Goal: Transaction & Acquisition: Obtain resource

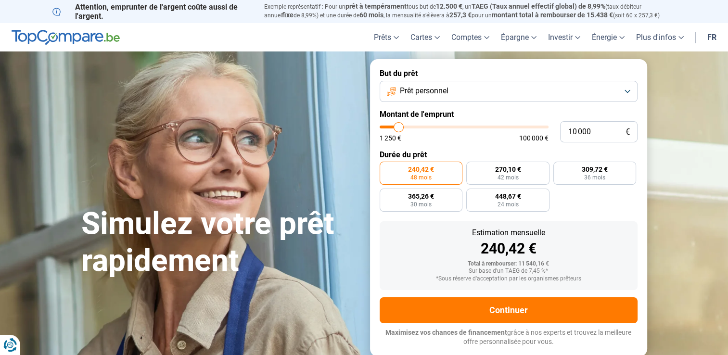
drag, startPoint x: 598, startPoint y: 129, endPoint x: 530, endPoint y: 141, distance: 68.9
click at [530, 141] on div "10 000 € 1 250 € 100 000 €" at bounding box center [509, 131] width 258 height 21
type input "5"
type input "1250"
type input "50"
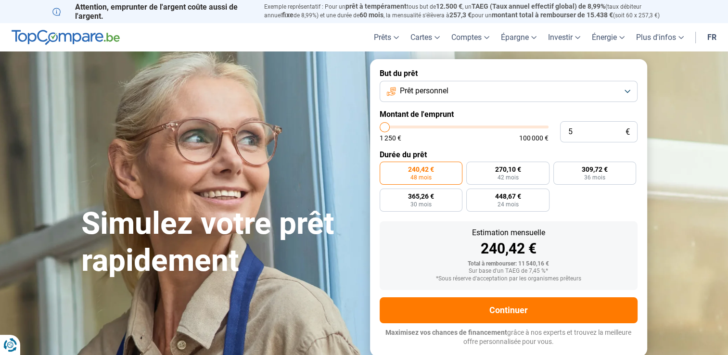
type input "1250"
type input "500"
type input "1250"
type input "5 000"
type input "5000"
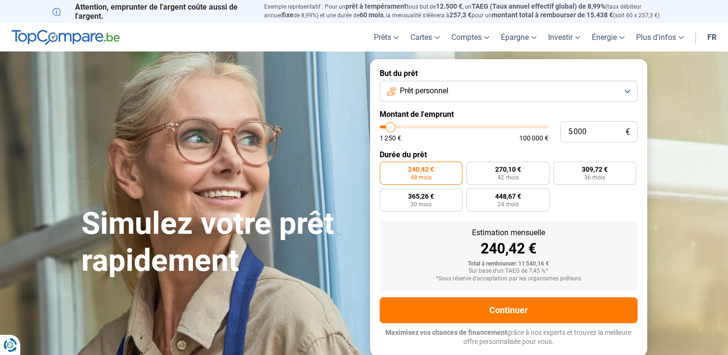
radio input "true"
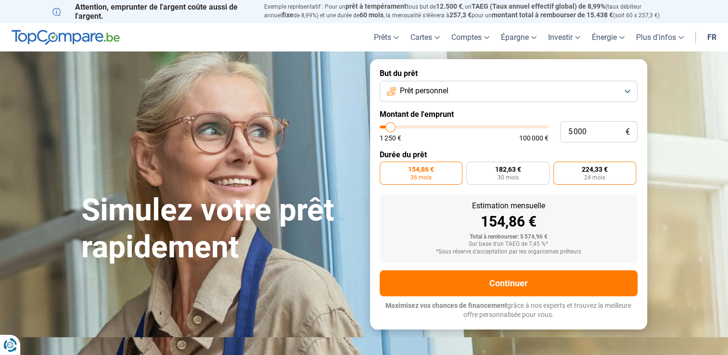
click at [573, 172] on label "224,33 € 24 mois" at bounding box center [595, 173] width 83 height 23
click at [560, 168] on input "224,33 € 24 mois" at bounding box center [557, 165] width 6 height 6
radio input "true"
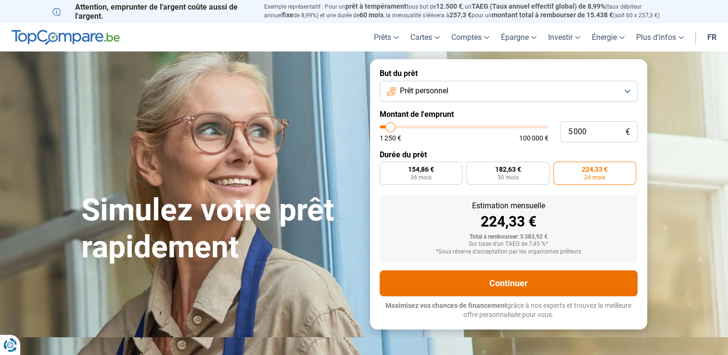
click at [517, 282] on button "Continuer" at bounding box center [509, 284] width 258 height 26
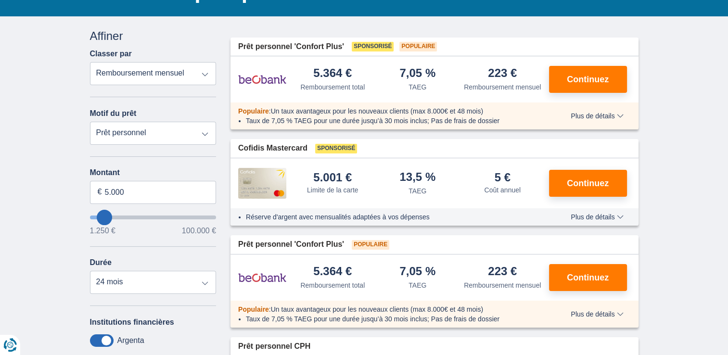
scroll to position [48, 0]
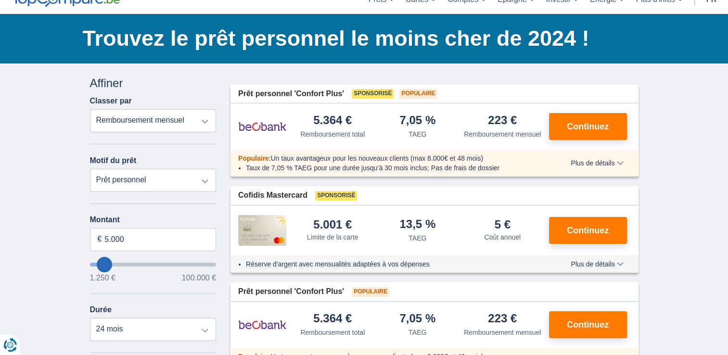
click at [591, 160] on span "Plus de détails" at bounding box center [597, 163] width 52 height 7
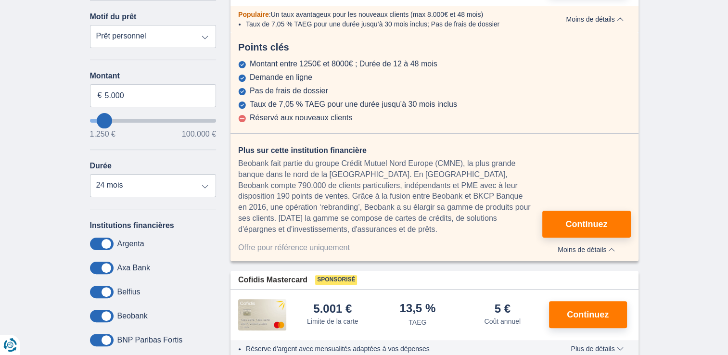
scroll to position [193, 0]
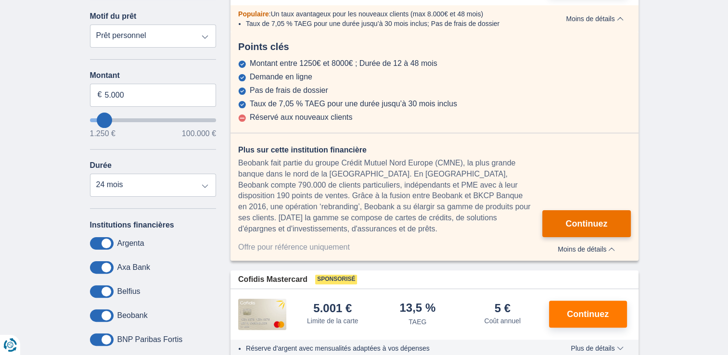
click at [590, 222] on span "Continuez" at bounding box center [587, 224] width 42 height 9
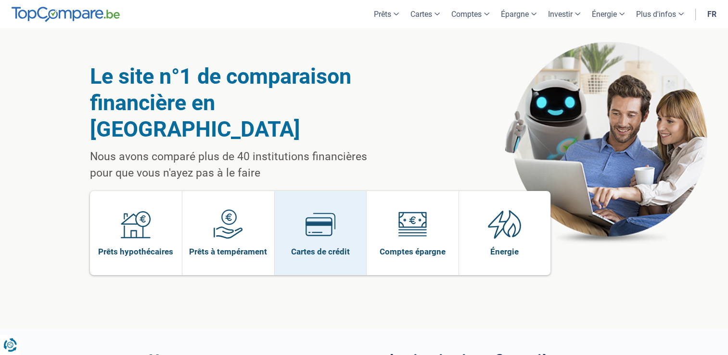
click at [329, 246] on span "Cartes de crédit" at bounding box center [320, 251] width 59 height 11
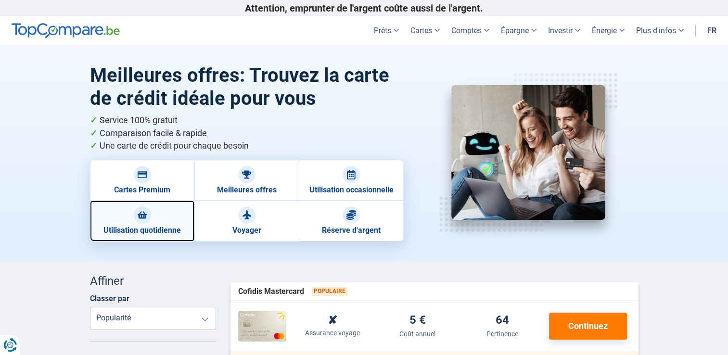
click at [149, 218] on div at bounding box center [142, 215] width 17 height 17
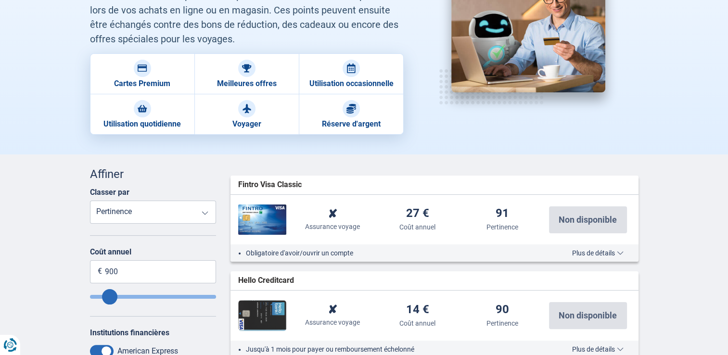
scroll to position [144, 0]
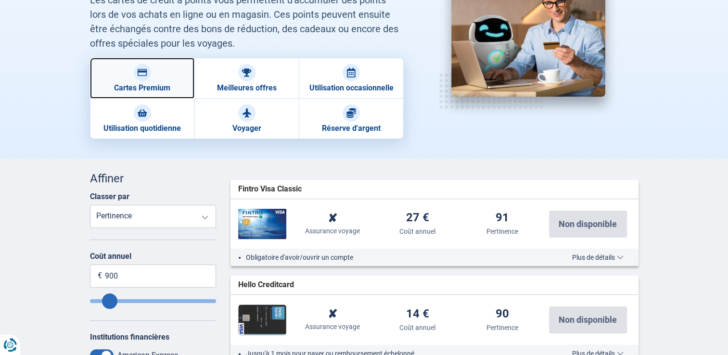
click at [168, 90] on link "Cartes Premium" at bounding box center [142, 78] width 104 height 41
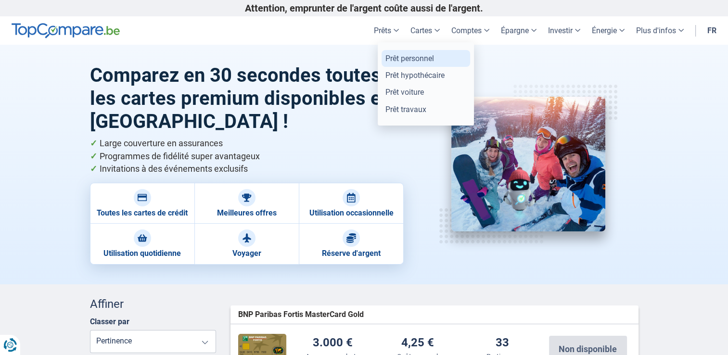
click at [392, 55] on link "Prêt personnel" at bounding box center [426, 58] width 89 height 17
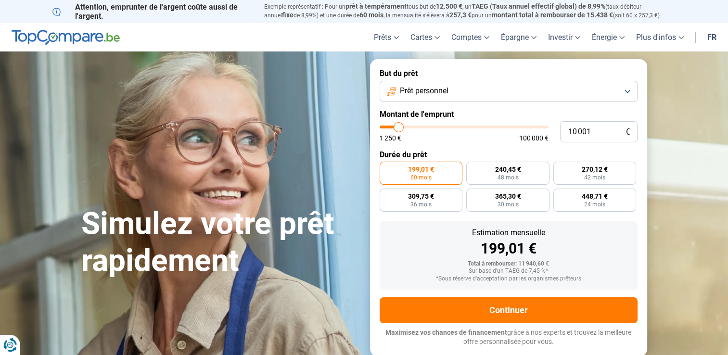
click at [439, 172] on label "199,01 € 60 mois" at bounding box center [421, 173] width 83 height 23
click at [386, 168] on input "199,01 € 60 mois" at bounding box center [383, 165] width 6 height 6
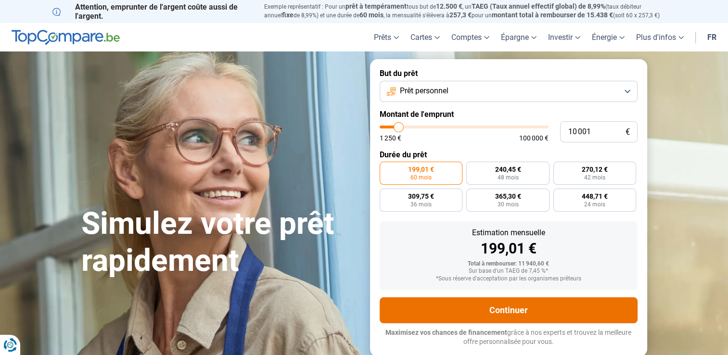
click at [524, 307] on button "Continuer" at bounding box center [509, 310] width 258 height 26
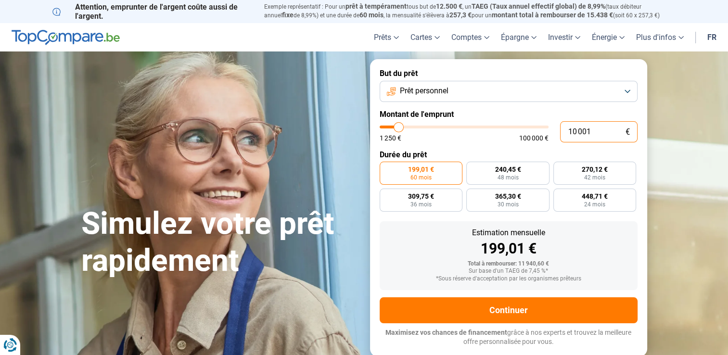
drag, startPoint x: 598, startPoint y: 128, endPoint x: 468, endPoint y: 141, distance: 131.1
click at [468, 141] on div "10 001 € 1 250 € 100 000 €" at bounding box center [509, 131] width 258 height 21
type input "5"
type input "1250"
type input "50"
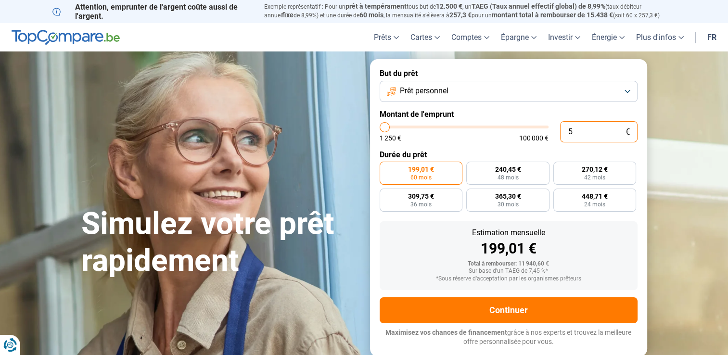
type input "1250"
type input "500"
type input "1250"
type input "5 000"
type input "5000"
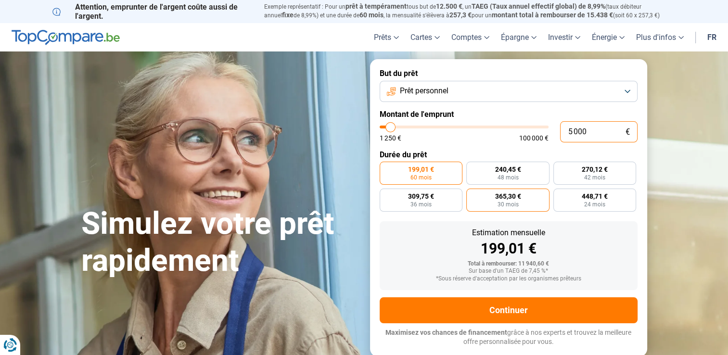
radio input "true"
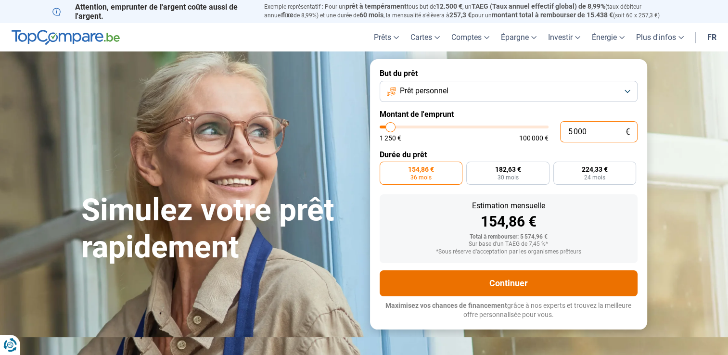
type input "5 000"
click at [503, 282] on button "Continuer" at bounding box center [509, 284] width 258 height 26
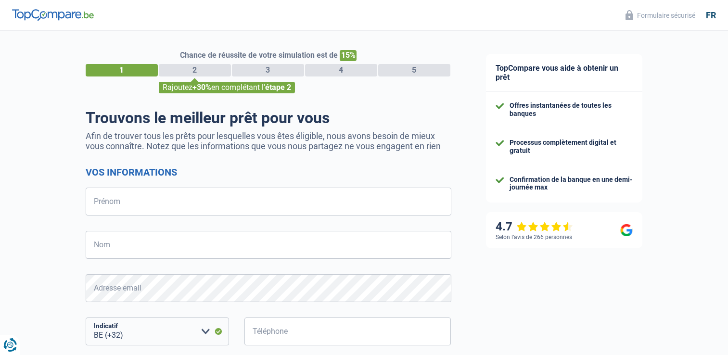
select select "32"
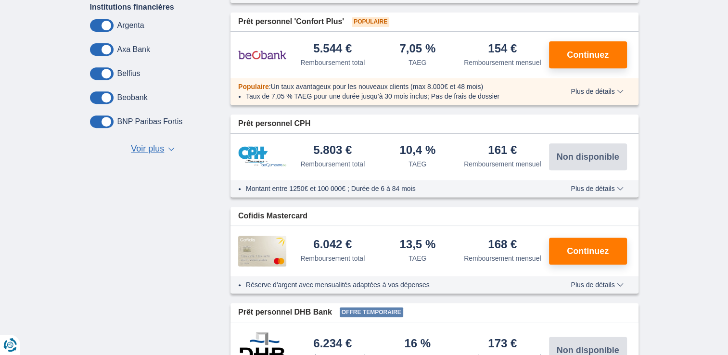
scroll to position [289, 0]
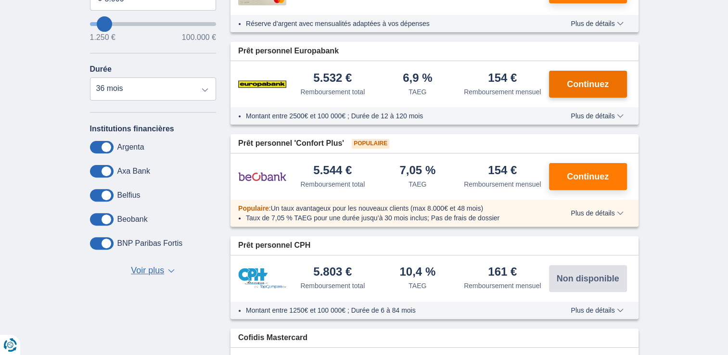
click at [583, 83] on span "Continuez" at bounding box center [588, 84] width 42 height 9
